Goal: Find specific page/section: Find specific page/section

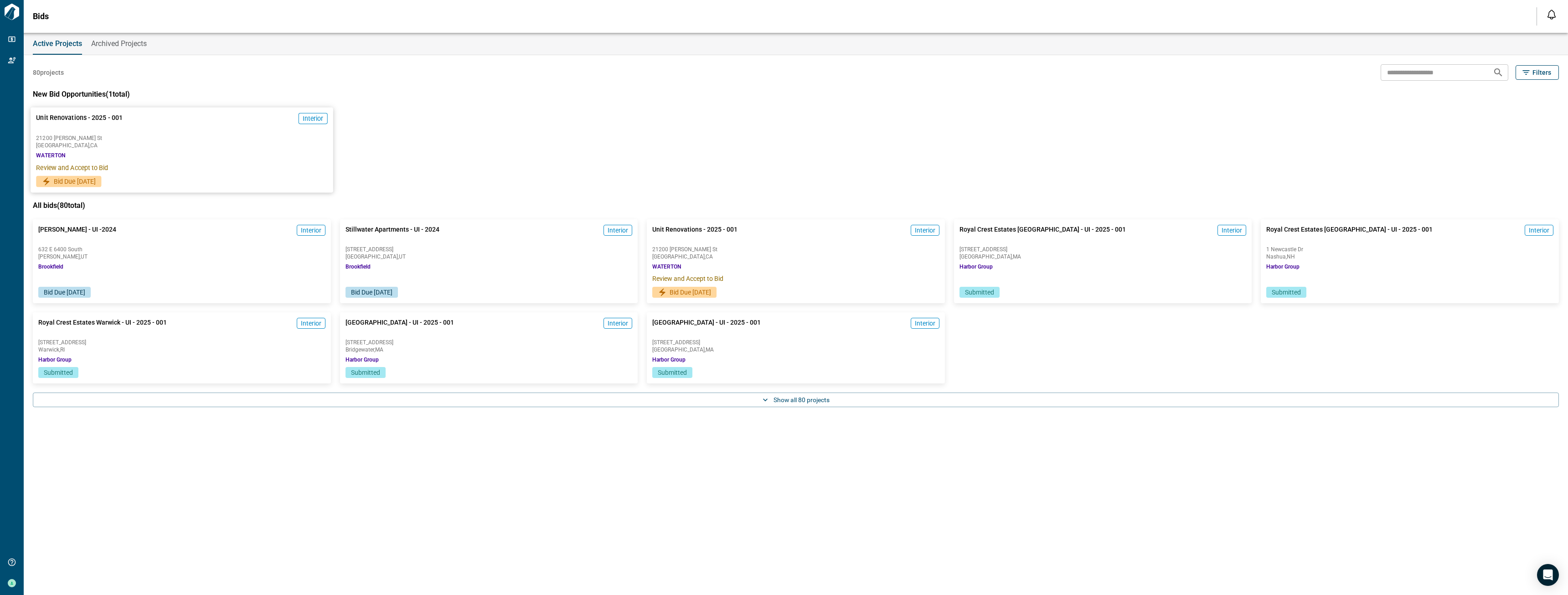
click at [135, 134] on div "Unit Renovations - 2025 - 001 Interior [GEOGRAPHIC_DATA][PERSON_NAME] , [GEOGRA…" at bounding box center [181, 142] width 302 height 68
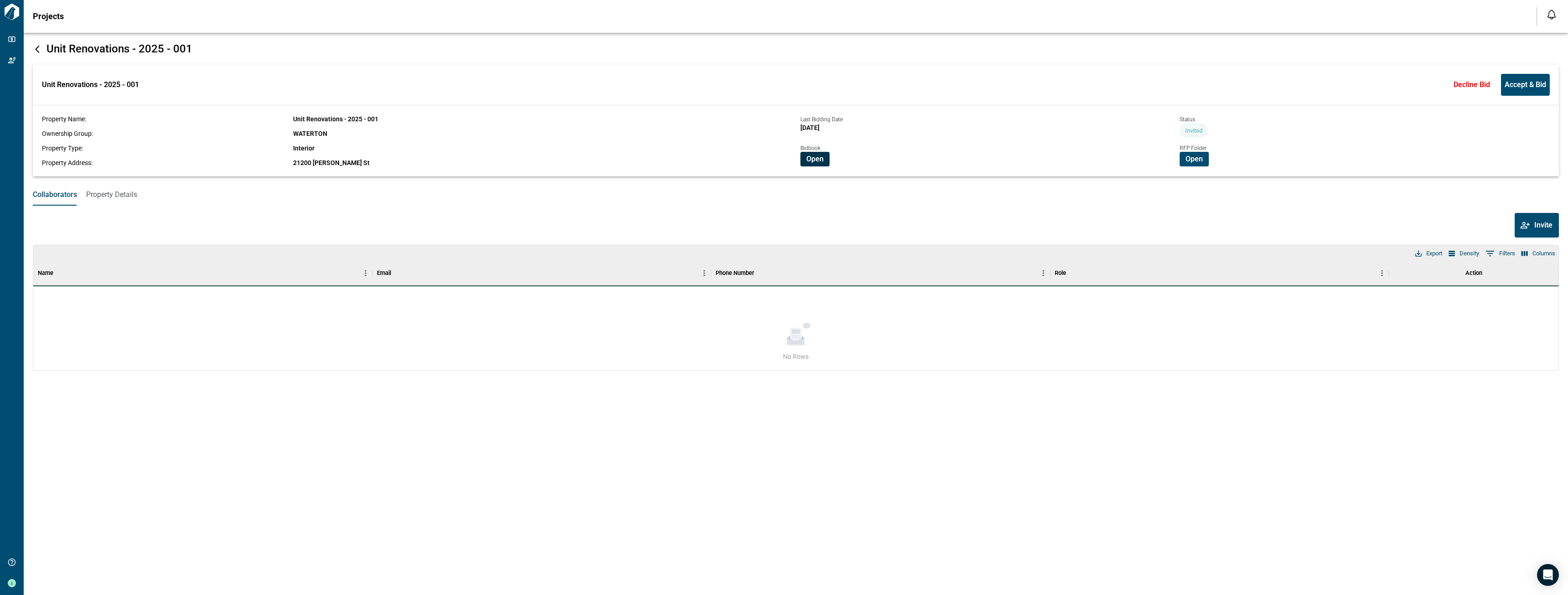
click at [824, 163] on button "Open" at bounding box center [815, 159] width 29 height 15
